Goal: Information Seeking & Learning: Find specific page/section

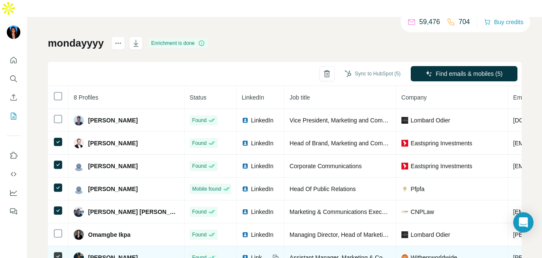
scroll to position [82, 0]
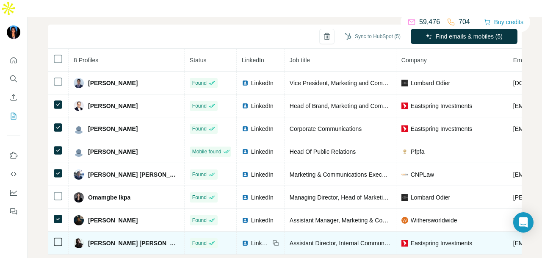
click at [52, 232] on td at bounding box center [58, 243] width 21 height 23
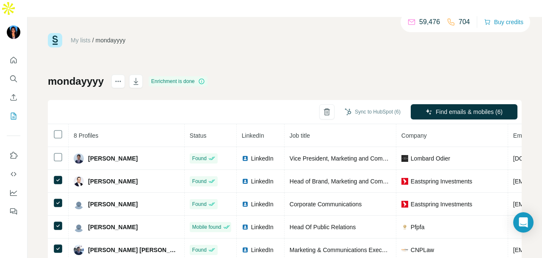
scroll to position [0, 0]
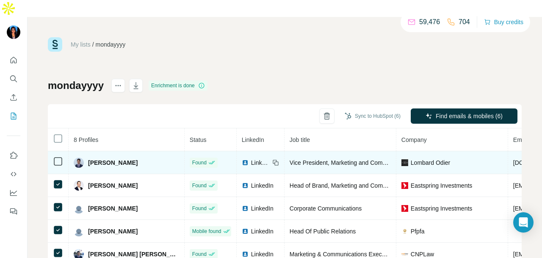
click at [242, 159] on img at bounding box center [245, 162] width 7 height 7
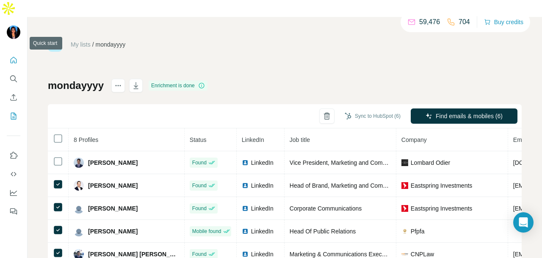
click at [11, 52] on button "Quick start" at bounding box center [14, 59] width 14 height 15
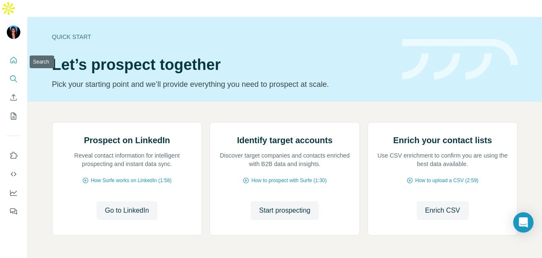
click at [13, 74] on icon "Search" at bounding box center [13, 78] width 8 height 8
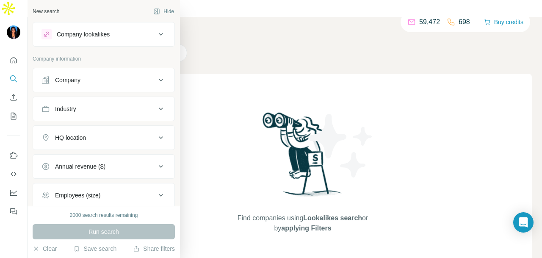
click at [86, 112] on div "Industry" at bounding box center [98, 109] width 114 height 8
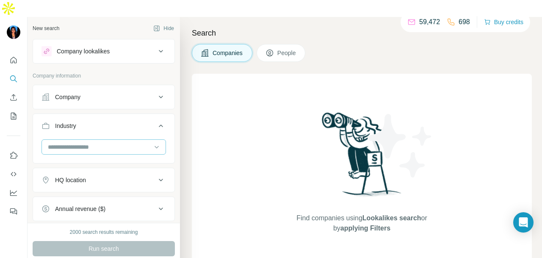
click at [86, 142] on input at bounding box center [99, 146] width 105 height 9
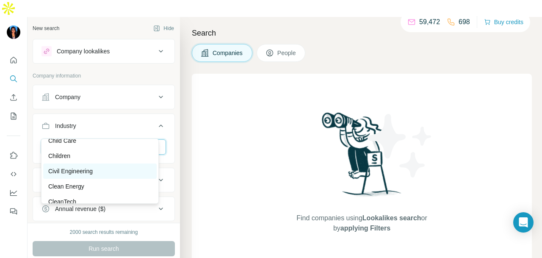
scroll to position [1270, 0]
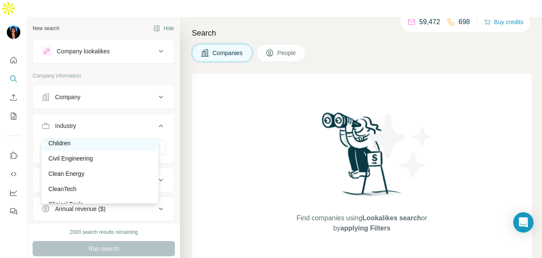
click at [94, 147] on div "Children" at bounding box center [99, 143] width 103 height 8
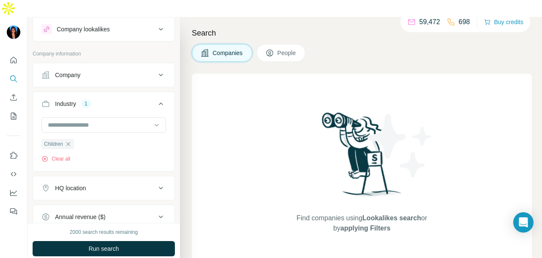
scroll to position [9, 0]
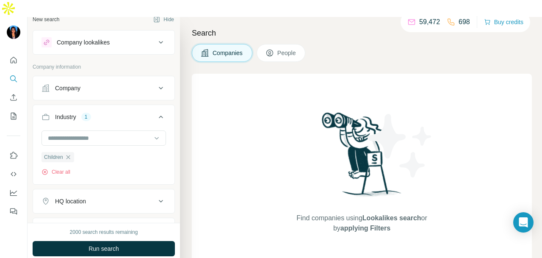
click at [109, 84] on div "Company" at bounding box center [98, 88] width 114 height 8
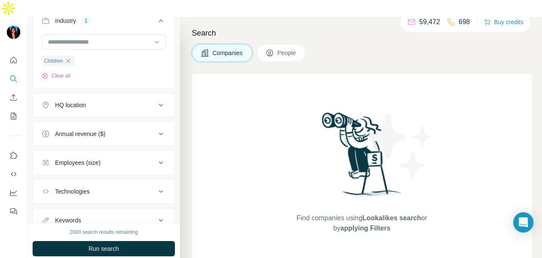
scroll to position [221, 0]
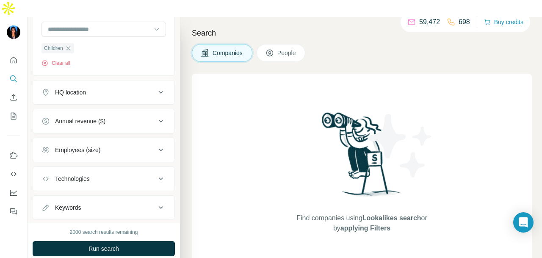
click at [108, 82] on button "HQ location" at bounding box center [103, 92] width 141 height 20
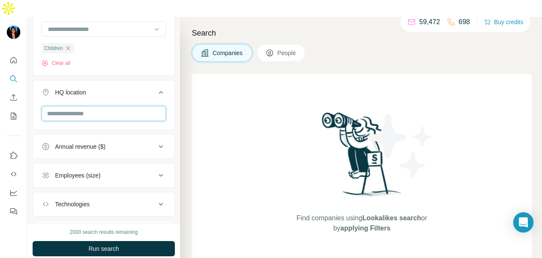
click at [105, 106] on input "text" at bounding box center [103, 113] width 124 height 15
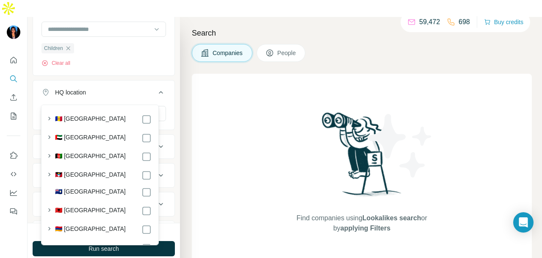
click at [280, 49] on span "People" at bounding box center [286, 53] width 19 height 8
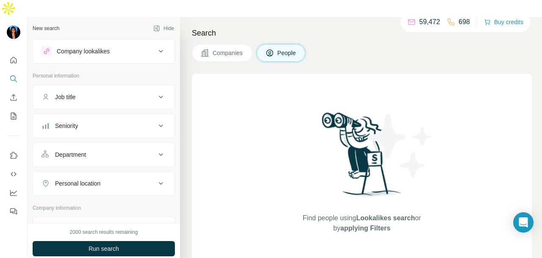
click at [97, 144] on button "Department" at bounding box center [103, 154] width 141 height 20
click at [94, 171] on input at bounding box center [99, 175] width 105 height 9
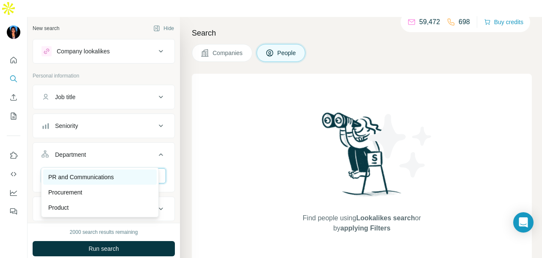
type input "**"
click at [79, 176] on p "PR and Communications" at bounding box center [81, 177] width 66 height 8
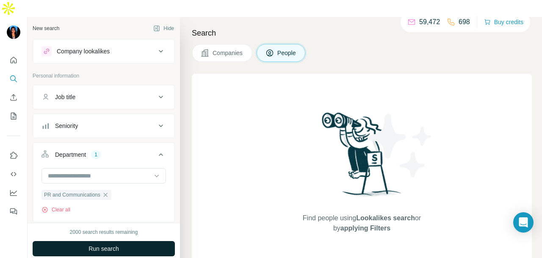
click at [125, 241] on button "Run search" at bounding box center [104, 248] width 142 height 15
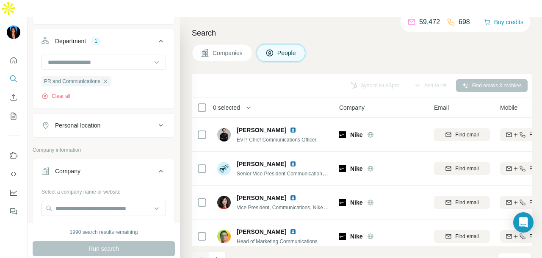
scroll to position [127, 0]
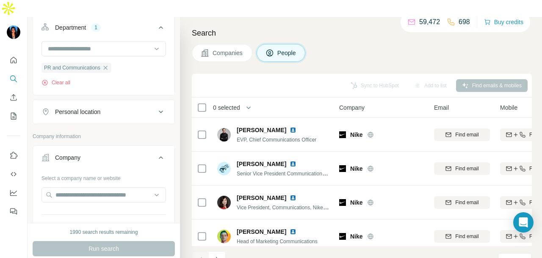
drag, startPoint x: 105, startPoint y: 152, endPoint x: 104, endPoint y: 142, distance: 10.2
click at [104, 152] on button "Company" at bounding box center [103, 159] width 141 height 24
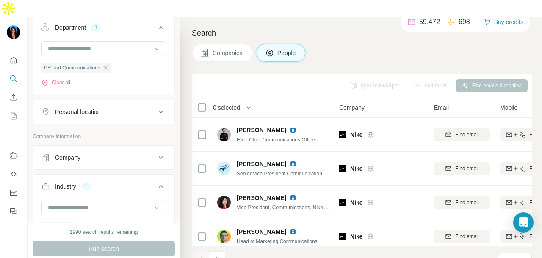
click at [112, 108] on div "Personal location" at bounding box center [98, 112] width 114 height 8
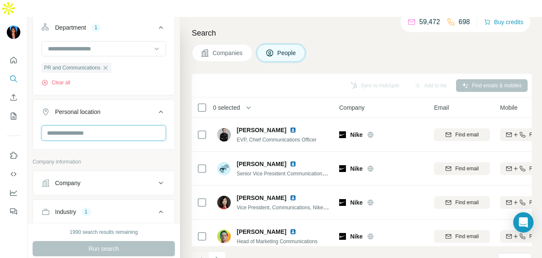
click at [116, 125] on input "text" at bounding box center [103, 132] width 124 height 15
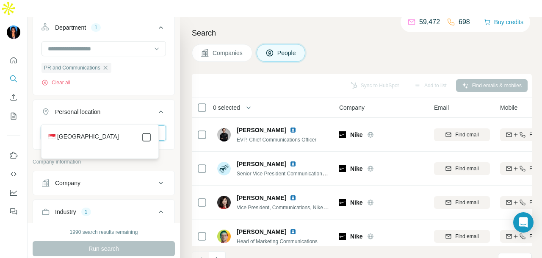
type input "****"
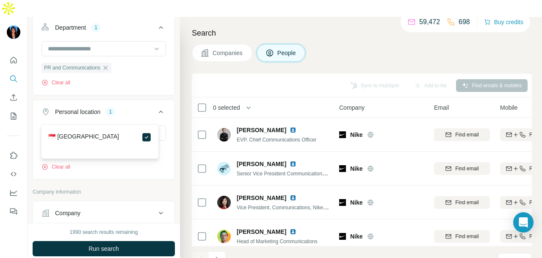
click at [135, 241] on button "Run search" at bounding box center [104, 248] width 142 height 15
click at [140, 241] on div "Run search" at bounding box center [104, 248] width 142 height 15
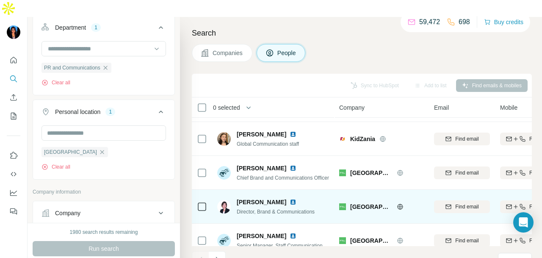
scroll to position [212, 0]
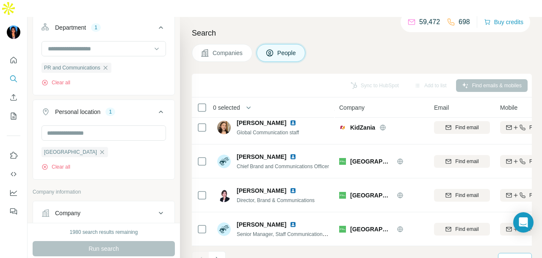
click at [516, 256] on div "10" at bounding box center [513, 260] width 21 height 8
click at [510, 175] on p "60" at bounding box center [508, 179] width 7 height 8
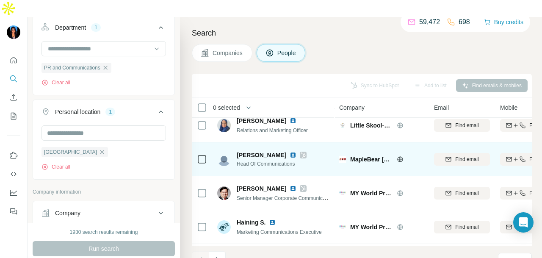
scroll to position [1906, 0]
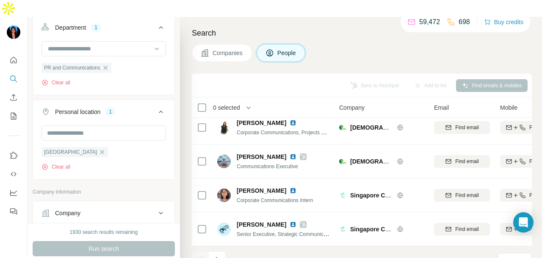
click at [214, 255] on icon "Navigate to next page" at bounding box center [217, 259] width 8 height 8
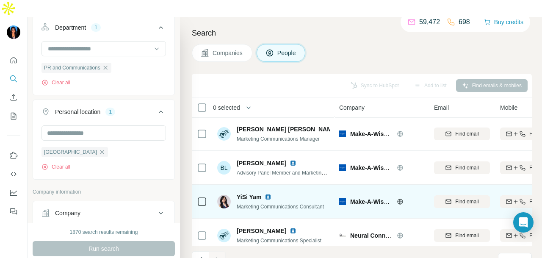
scroll to position [1127, 0]
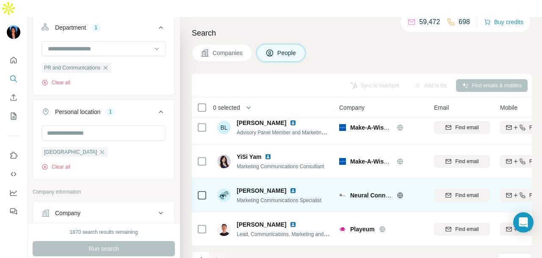
click at [290, 187] on img at bounding box center [293, 190] width 7 height 7
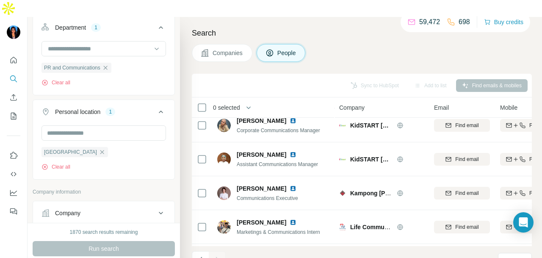
scroll to position [238, 0]
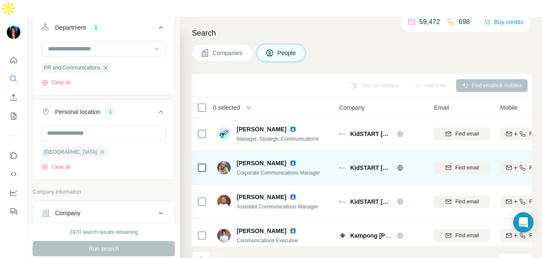
click at [398, 164] on icon at bounding box center [400, 167] width 7 height 7
click at [296, 160] on img at bounding box center [293, 163] width 7 height 7
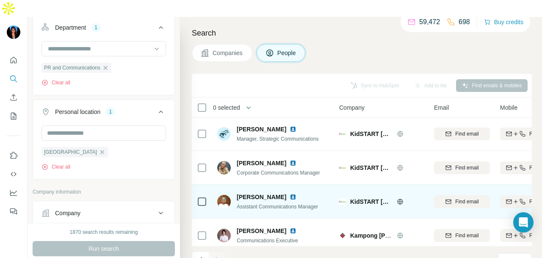
click at [290, 193] on img at bounding box center [293, 196] width 7 height 7
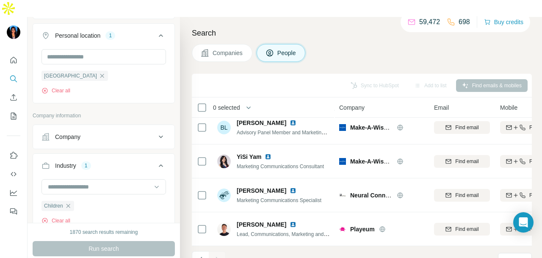
scroll to position [254, 0]
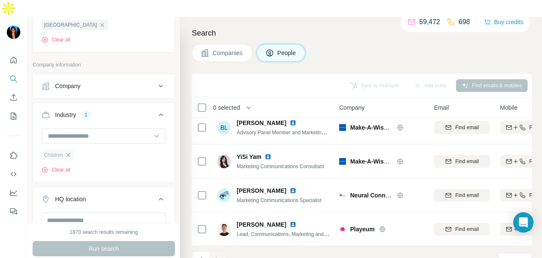
click at [68, 152] on icon "button" at bounding box center [68, 155] width 7 height 7
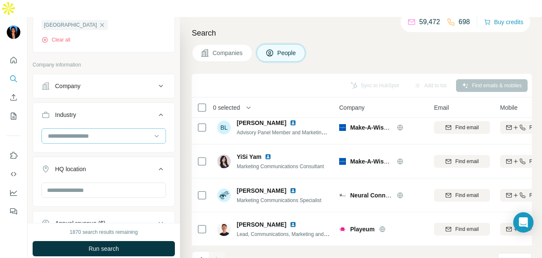
click at [94, 131] on input at bounding box center [99, 135] width 105 height 9
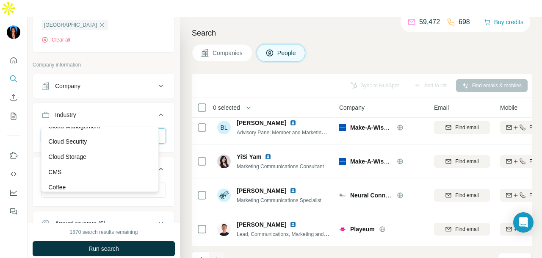
scroll to position [1482, 0]
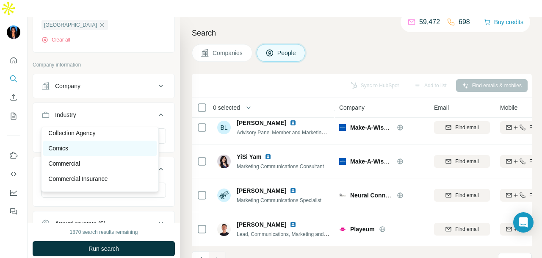
click at [107, 152] on div "Comics" at bounding box center [99, 148] width 103 height 8
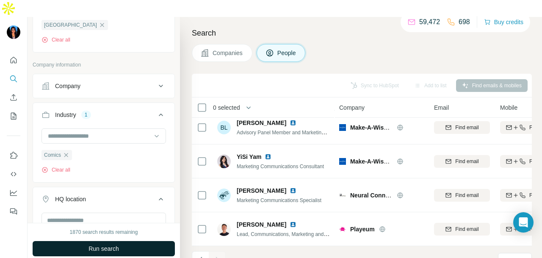
click at [157, 241] on button "Run search" at bounding box center [104, 248] width 142 height 15
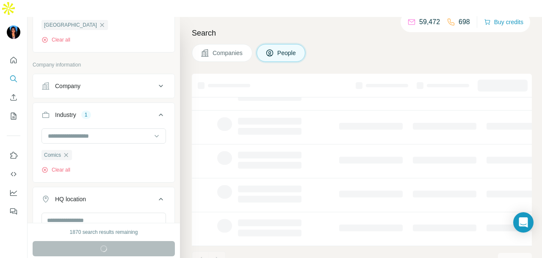
scroll to position [212, 0]
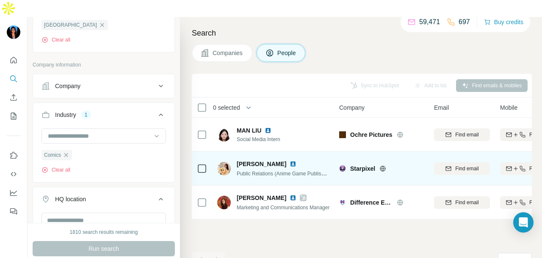
click at [290, 160] on img at bounding box center [293, 163] width 7 height 7
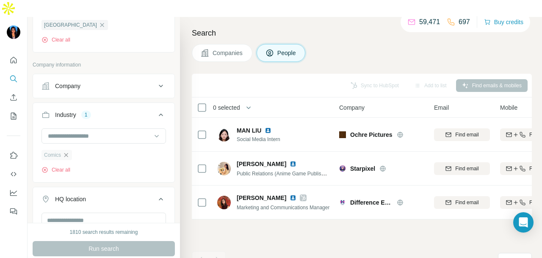
click at [69, 152] on icon "button" at bounding box center [66, 155] width 7 height 7
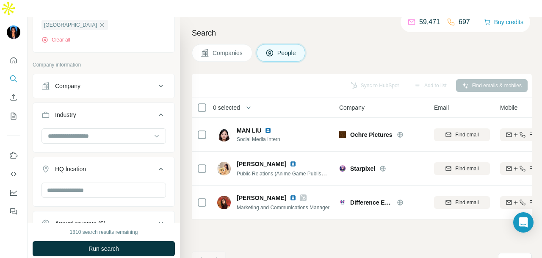
click at [72, 136] on ul "Company Industry HQ location Annual revenue ($) Employees (size) Technologies K…" at bounding box center [104, 198] width 142 height 248
click at [76, 129] on div at bounding box center [99, 136] width 105 height 14
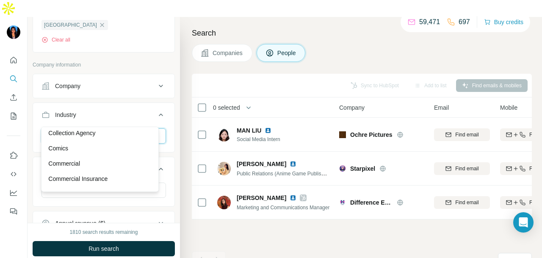
scroll to position [1566, 0]
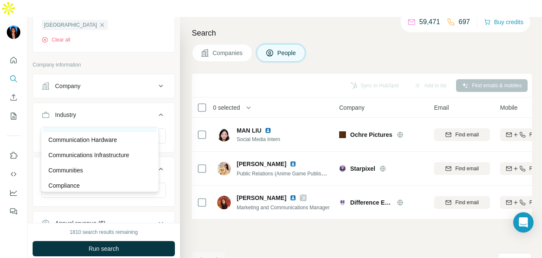
click at [94, 129] on p "Commercial Real Estate" at bounding box center [80, 124] width 64 height 8
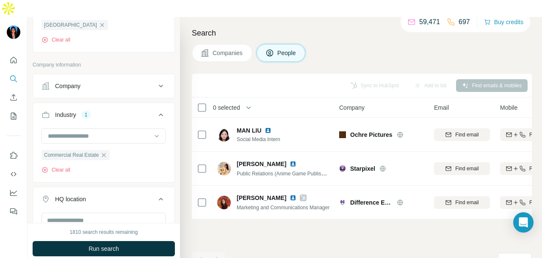
click at [117, 244] on span "Run search" at bounding box center [103, 248] width 30 height 8
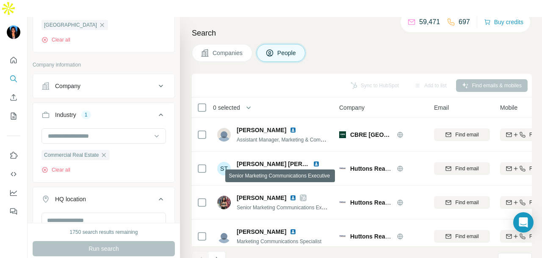
scroll to position [1906, 0]
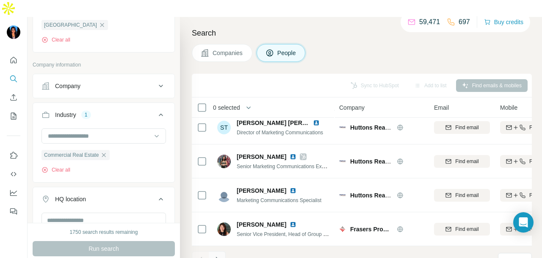
click at [218, 257] on icon "Navigate to next page" at bounding box center [216, 260] width 3 height 6
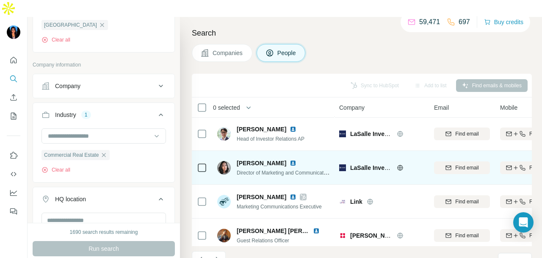
scroll to position [1821, 0]
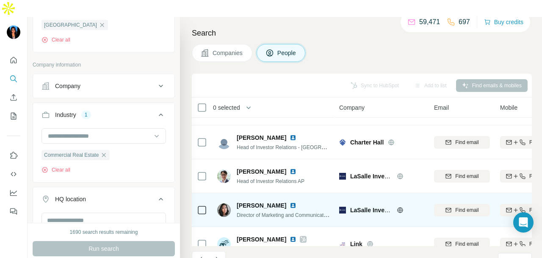
click at [290, 202] on img at bounding box center [293, 205] width 7 height 7
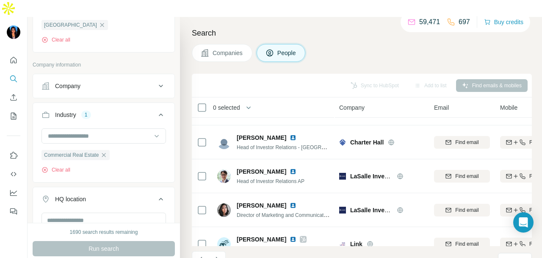
scroll to position [1906, 0]
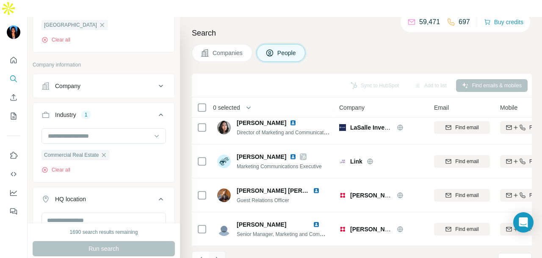
click at [220, 255] on icon "Navigate to next page" at bounding box center [217, 259] width 8 height 8
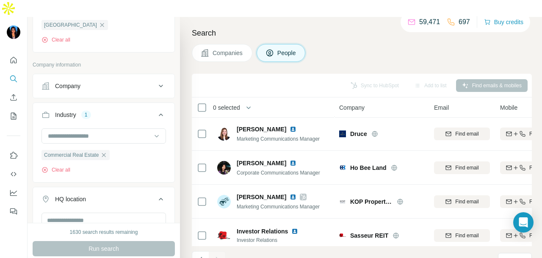
scroll to position [704, 0]
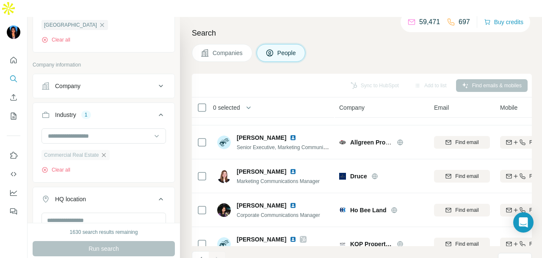
click at [108, 150] on div "Commercial Real Estate" at bounding box center [75, 155] width 68 height 10
drag, startPoint x: 106, startPoint y: 137, endPoint x: 113, endPoint y: 135, distance: 7.0
click at [106, 152] on icon "button" at bounding box center [103, 155] width 7 height 7
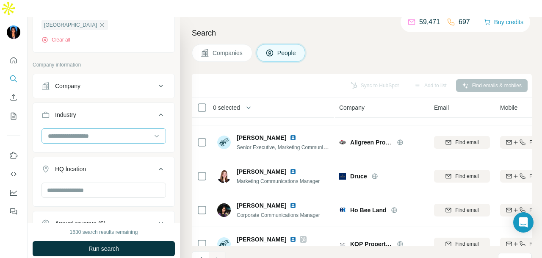
click at [127, 131] on input at bounding box center [99, 135] width 105 height 9
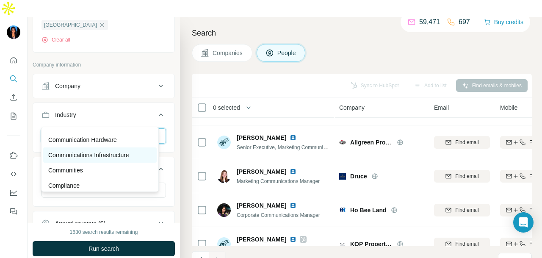
scroll to position [1609, 0]
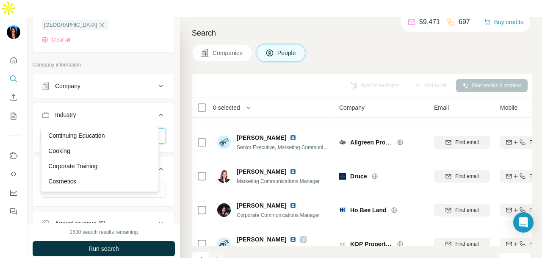
scroll to position [1947, 0]
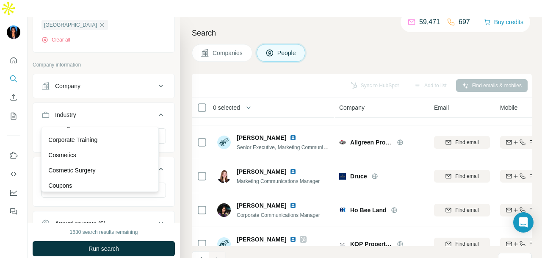
click at [120, 142] on div "Corporate Training" at bounding box center [99, 139] width 113 height 15
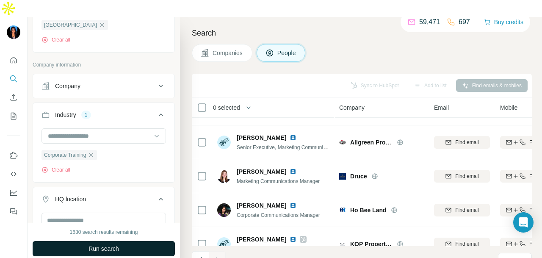
click at [135, 241] on button "Run search" at bounding box center [104, 248] width 142 height 15
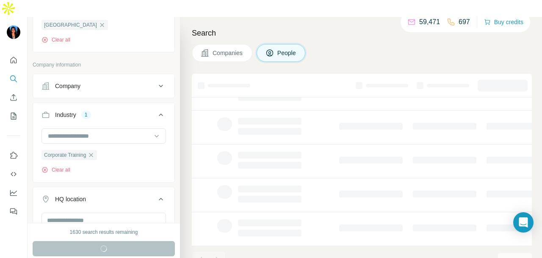
scroll to position [212, 0]
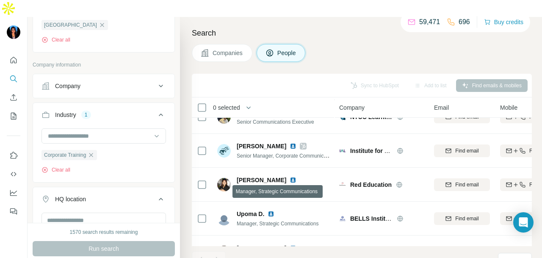
scroll to position [1254, 0]
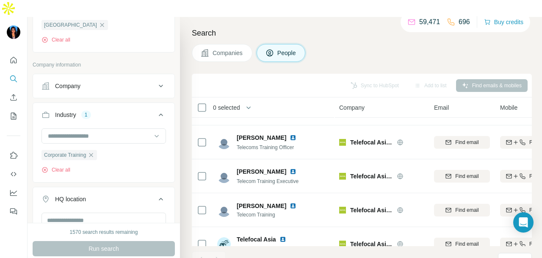
scroll to position [1736, 0]
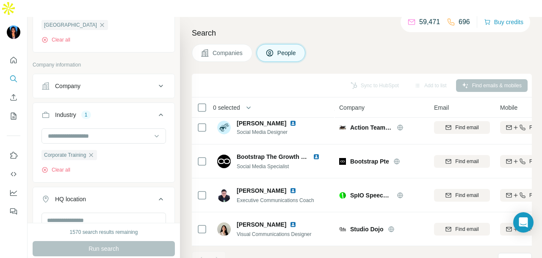
drag, startPoint x: 94, startPoint y: 138, endPoint x: 94, endPoint y: 133, distance: 4.7
click at [94, 152] on icon "button" at bounding box center [91, 155] width 7 height 7
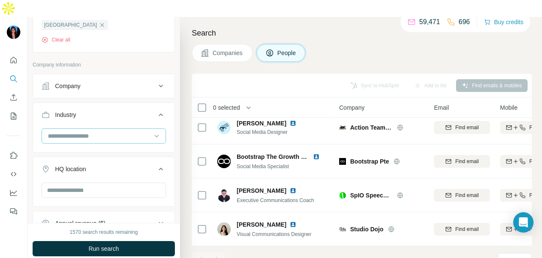
click at [108, 131] on input at bounding box center [99, 135] width 105 height 9
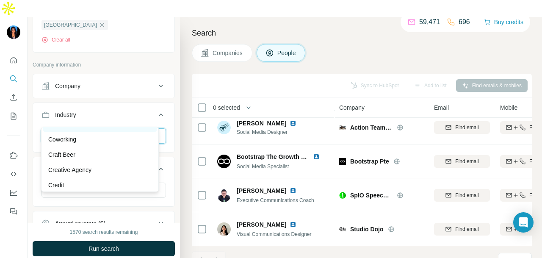
scroll to position [2032, 0]
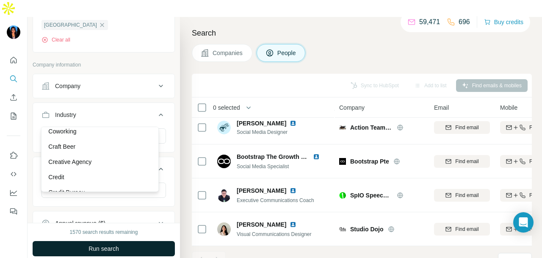
click at [116, 181] on div "Credit" at bounding box center [99, 177] width 103 height 8
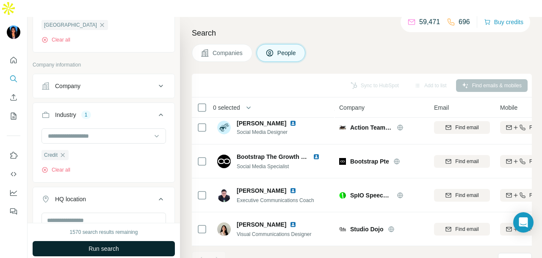
click at [137, 241] on button "Run search" at bounding box center [104, 248] width 142 height 15
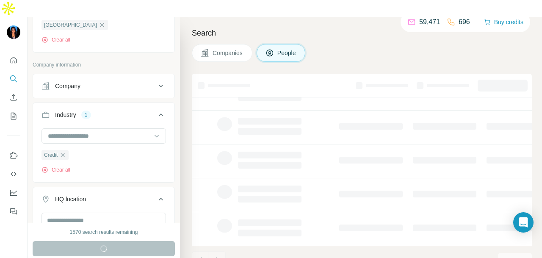
scroll to position [212, 0]
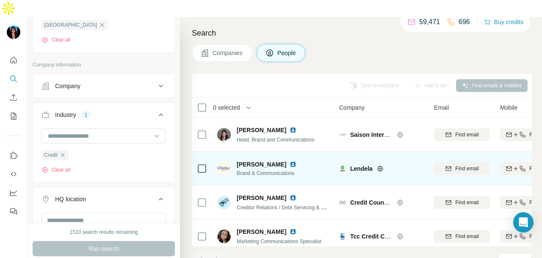
scroll to position [42, 0]
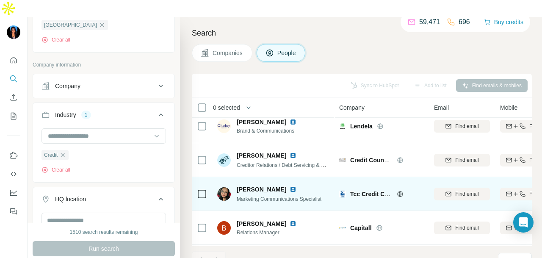
click at [290, 186] on img at bounding box center [293, 189] width 7 height 7
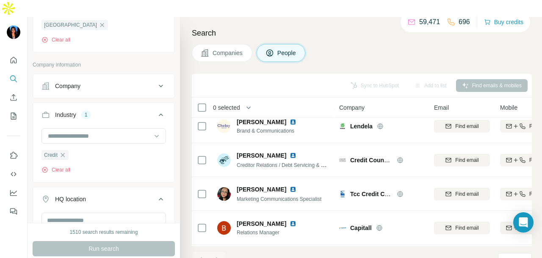
scroll to position [179, 0]
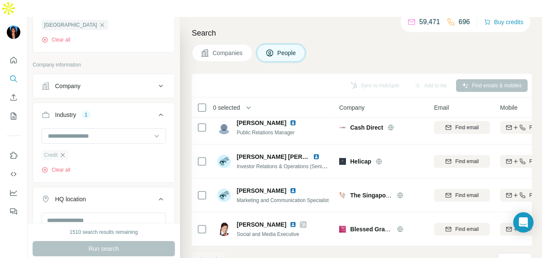
click at [63, 152] on icon "button" at bounding box center [62, 155] width 7 height 7
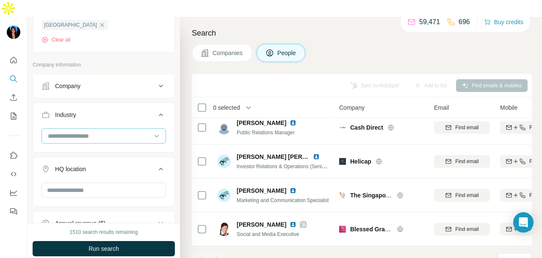
click at [128, 131] on input at bounding box center [99, 135] width 105 height 9
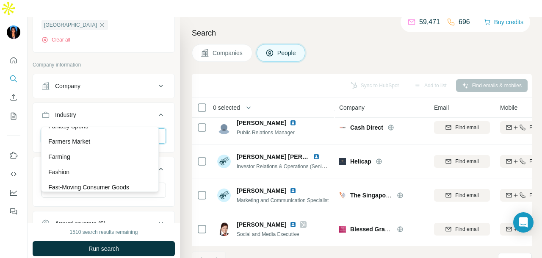
scroll to position [3598, 0]
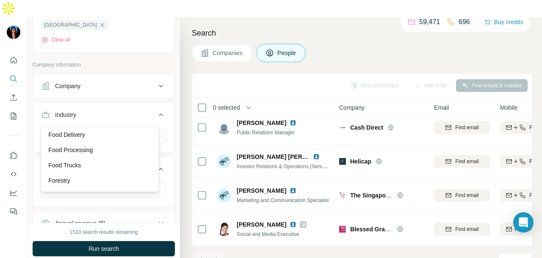
click at [130, 124] on div "Food and Beverage" at bounding box center [99, 119] width 103 height 8
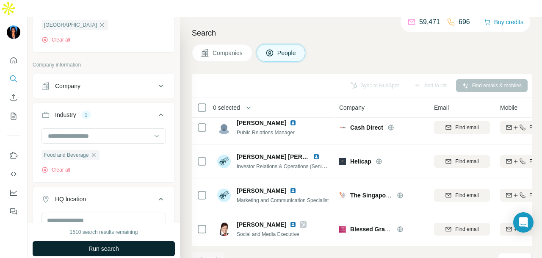
click at [124, 241] on button "Run search" at bounding box center [104, 248] width 142 height 15
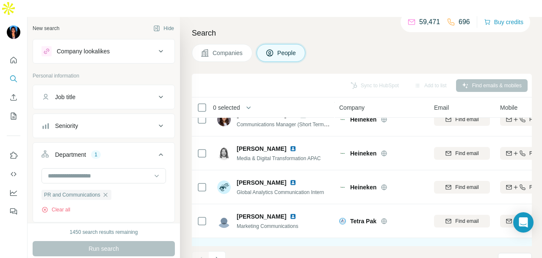
scroll to position [390, 0]
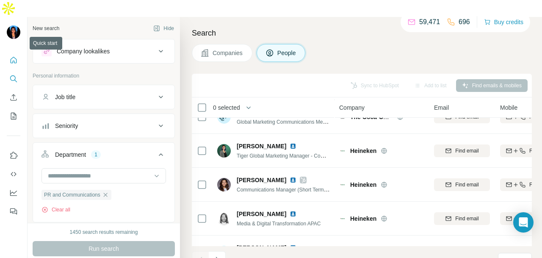
click at [6, 47] on div at bounding box center [13, 132] width 27 height 171
click at [8, 52] on button "Quick start" at bounding box center [14, 59] width 14 height 15
click at [14, 57] on icon "Quick start" at bounding box center [14, 60] width 6 height 6
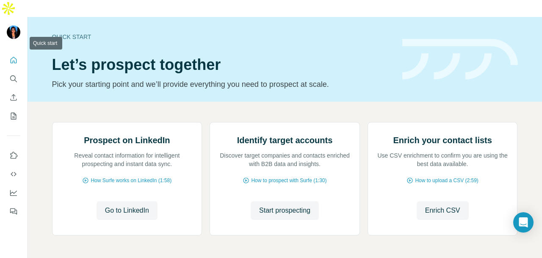
click at [14, 57] on icon "Quick start" at bounding box center [14, 60] width 6 height 6
click at [11, 75] on icon "Search" at bounding box center [13, 78] width 6 height 6
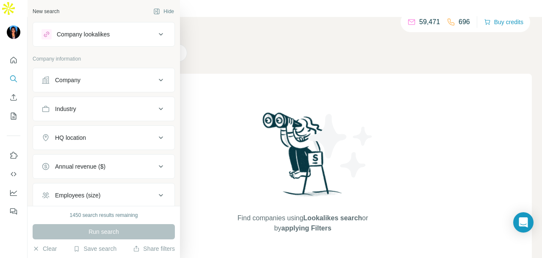
click at [122, 42] on button "Company lookalikes" at bounding box center [103, 34] width 141 height 20
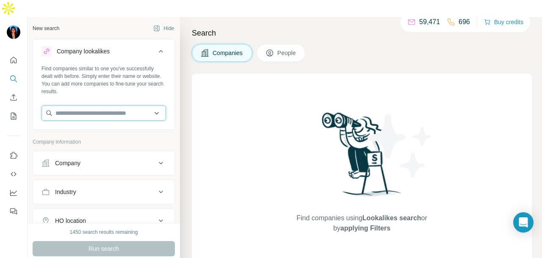
click at [89, 105] on input "text" at bounding box center [103, 112] width 124 height 15
drag, startPoint x: 89, startPoint y: 93, endPoint x: 80, endPoint y: 145, distance: 53.3
click at [80, 159] on div "Company" at bounding box center [67, 163] width 25 height 8
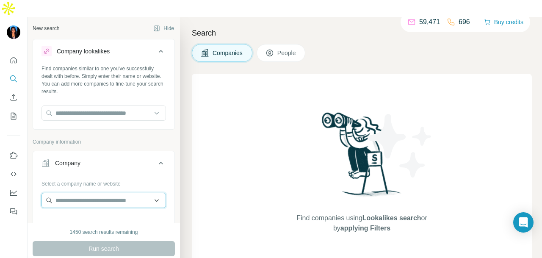
paste input "**********"
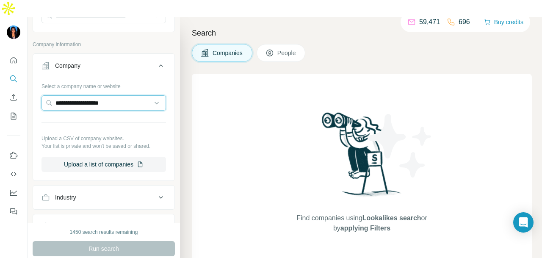
scroll to position [127, 0]
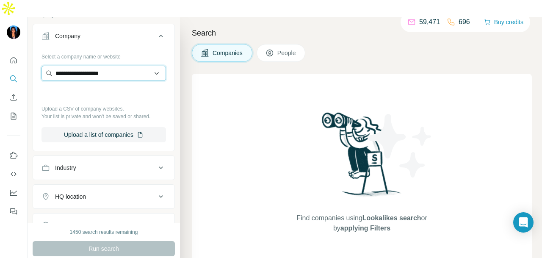
click at [112, 66] on input "**********" at bounding box center [103, 73] width 124 height 15
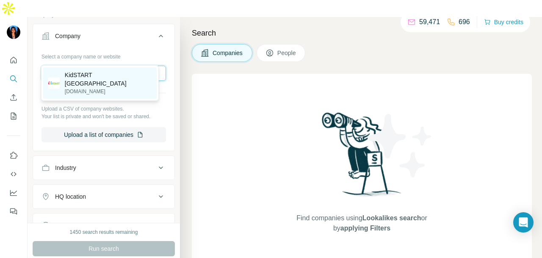
type input "**********"
click at [109, 77] on p "KidSTART [GEOGRAPHIC_DATA]" at bounding box center [108, 79] width 87 height 17
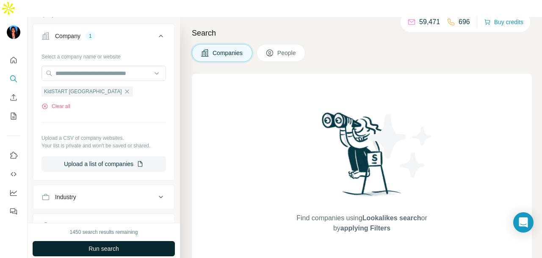
click at [129, 241] on button "Run search" at bounding box center [104, 248] width 142 height 15
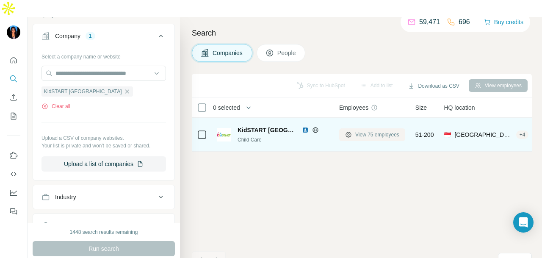
click at [349, 133] on icon at bounding box center [348, 135] width 3 height 4
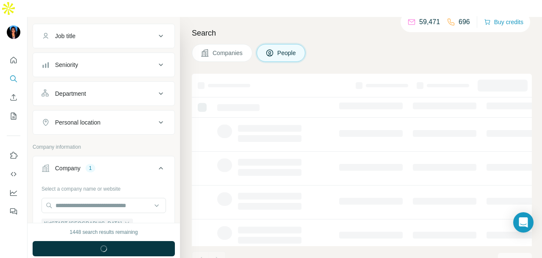
scroll to position [258, 0]
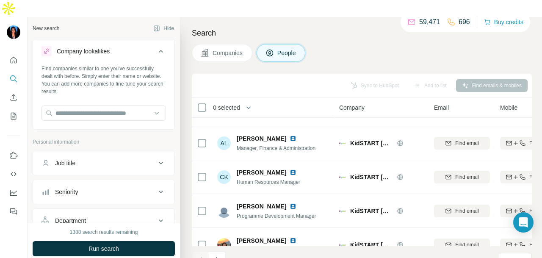
scroll to position [85, 0]
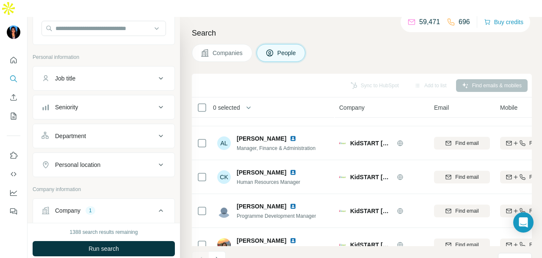
click at [92, 126] on button "Department" at bounding box center [103, 136] width 141 height 20
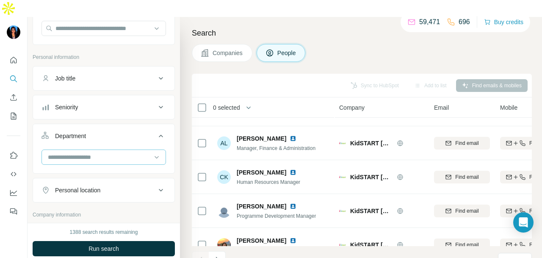
click at [100, 150] on div at bounding box center [99, 157] width 105 height 14
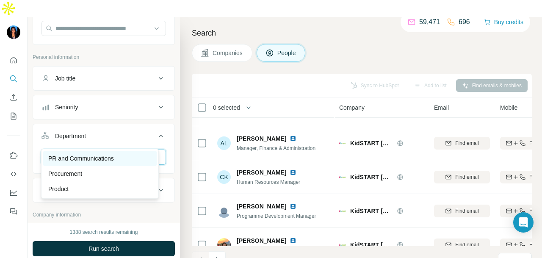
type input "**"
click at [102, 152] on div "PR and Communications" at bounding box center [99, 158] width 113 height 15
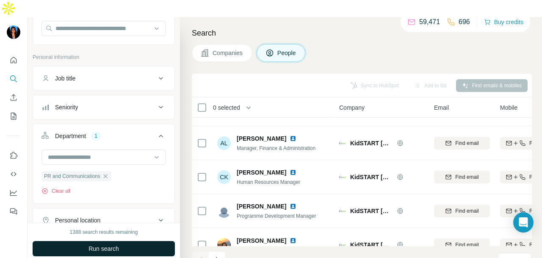
click at [113, 244] on span "Run search" at bounding box center [103, 248] width 30 height 8
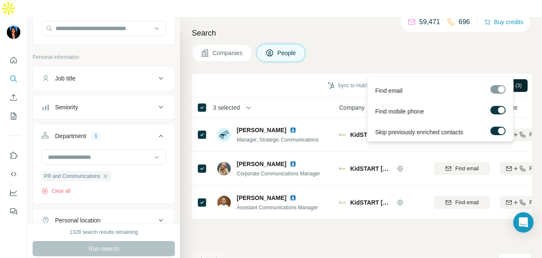
click at [455, 83] on icon "button" at bounding box center [458, 86] width 6 height 6
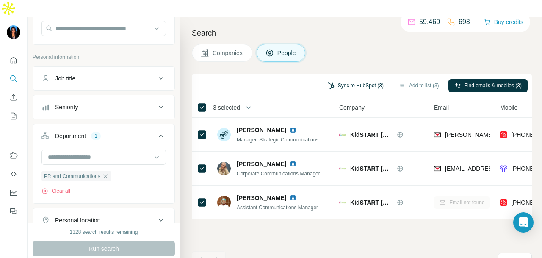
click at [360, 79] on button "Sync to HubSpot (3)" at bounding box center [356, 85] width 68 height 13
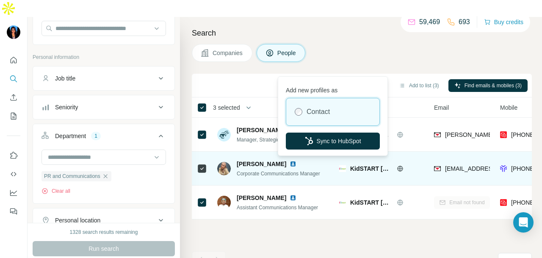
click at [346, 143] on button "Sync to HubSpot" at bounding box center [333, 140] width 94 height 17
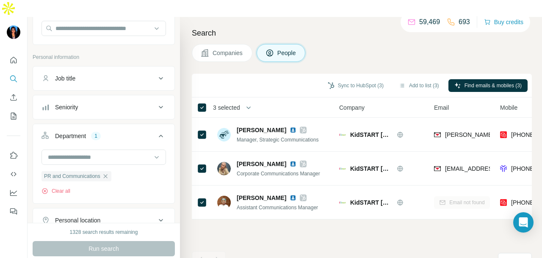
click at [202, 97] on th "3 selected" at bounding box center [259, 107] width 135 height 20
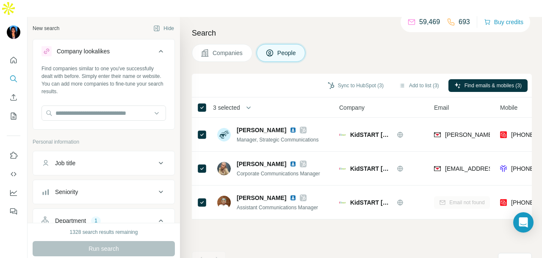
click at [124, 159] on div "Job title" at bounding box center [98, 163] width 114 height 8
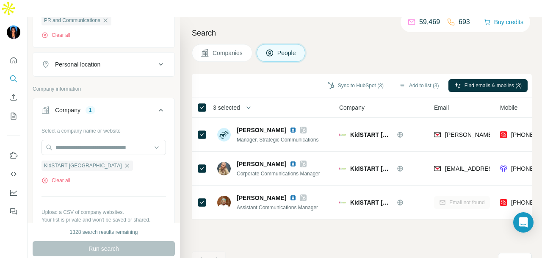
scroll to position [296, 0]
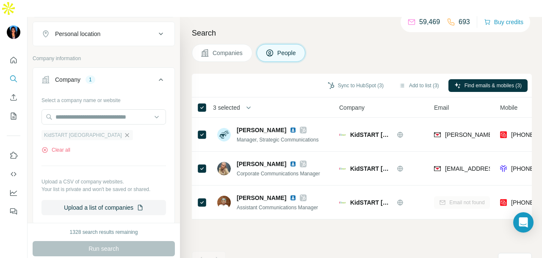
click at [125, 133] on icon "button" at bounding box center [127, 135] width 4 height 4
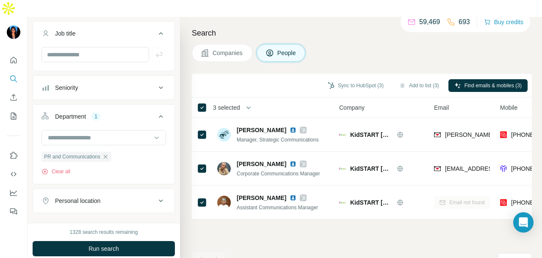
scroll to position [127, 0]
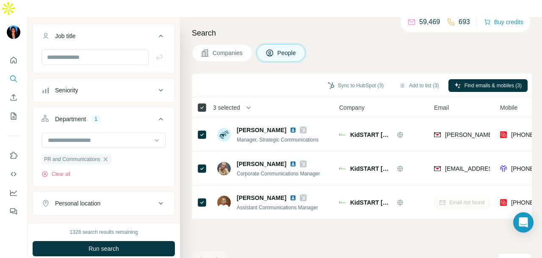
click at [206, 102] on icon at bounding box center [202, 107] width 10 height 10
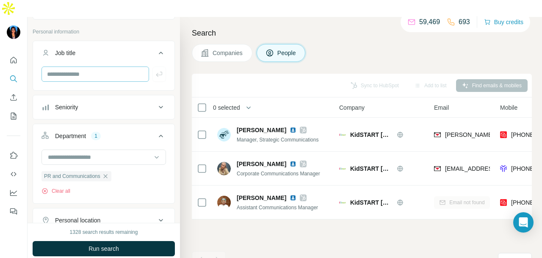
scroll to position [85, 0]
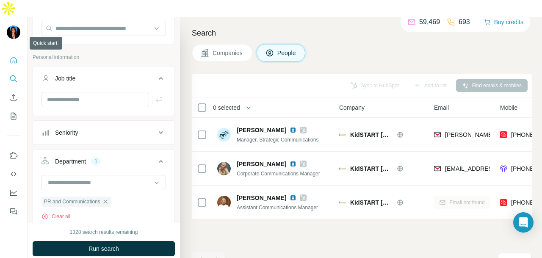
click at [11, 56] on icon "Quick start" at bounding box center [13, 60] width 8 height 8
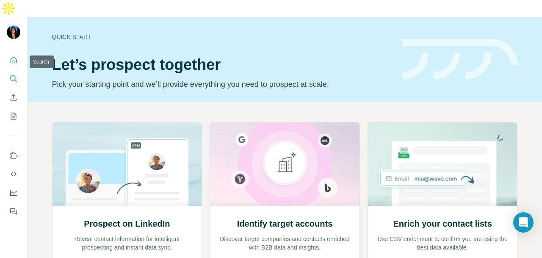
click at [9, 74] on icon "Search" at bounding box center [13, 78] width 8 height 8
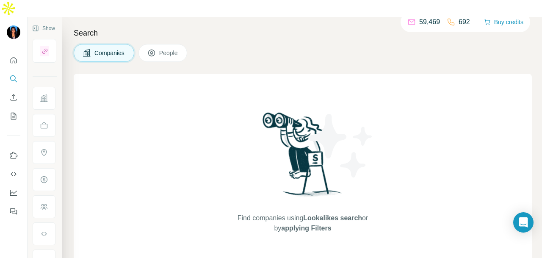
click at [147, 44] on button "People" at bounding box center [162, 53] width 49 height 18
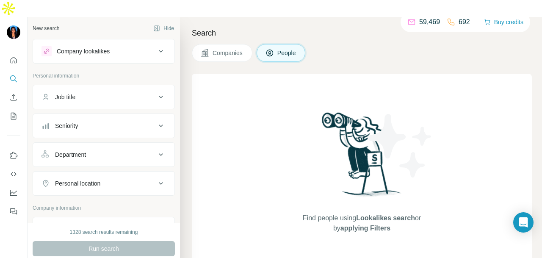
click at [151, 90] on div "Job title" at bounding box center [104, 97] width 142 height 25
click at [142, 93] on div "Job title" at bounding box center [98, 97] width 114 height 8
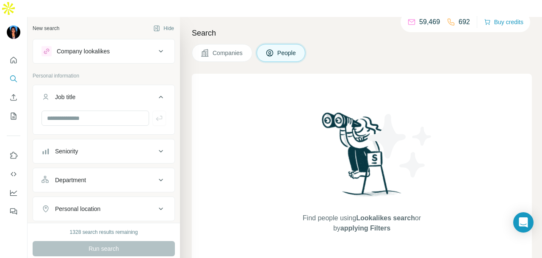
click at [135, 93] on div "Job title" at bounding box center [98, 97] width 114 height 8
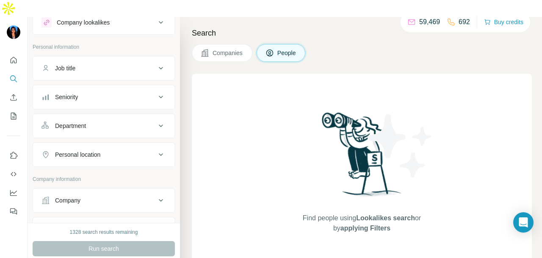
scroll to position [42, 0]
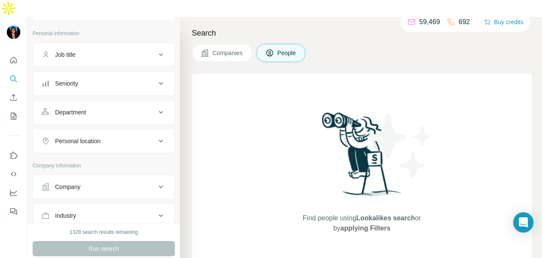
click at [133, 108] on div "Department" at bounding box center [98, 112] width 114 height 8
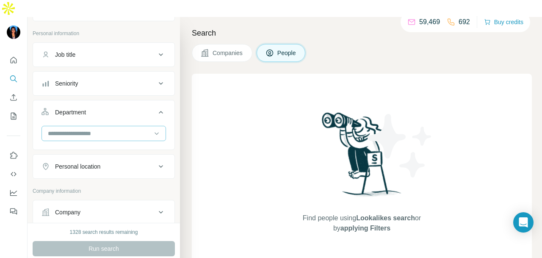
click at [133, 129] on input at bounding box center [99, 133] width 105 height 9
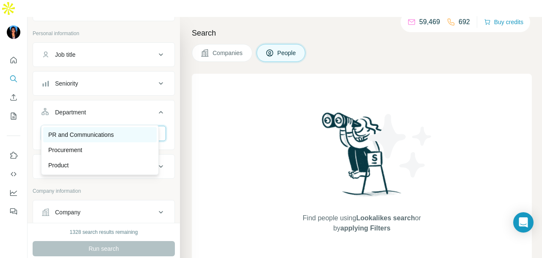
type input "**"
click at [131, 135] on div "PR and Communications" at bounding box center [99, 134] width 103 height 8
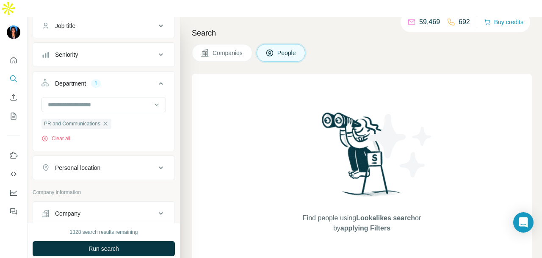
scroll to position [85, 0]
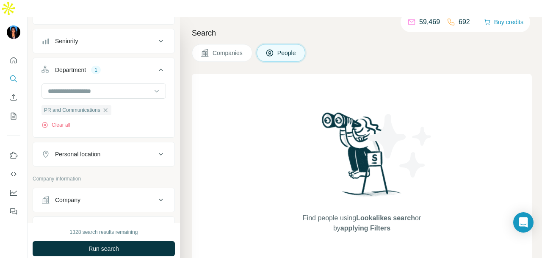
click at [127, 150] on div "Personal location" at bounding box center [98, 154] width 114 height 8
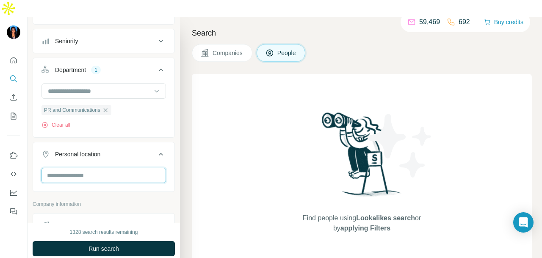
click at [114, 168] on input "text" at bounding box center [103, 175] width 124 height 15
type input "****"
click at [141, 241] on button "Run search" at bounding box center [104, 248] width 142 height 15
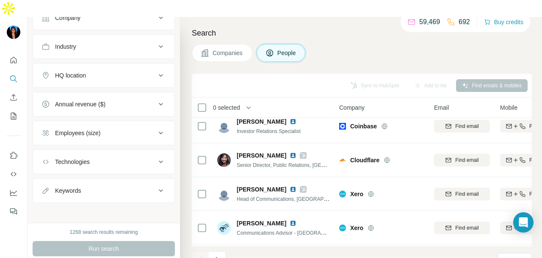
scroll to position [26, 0]
